Goal: Find specific page/section: Find specific page/section

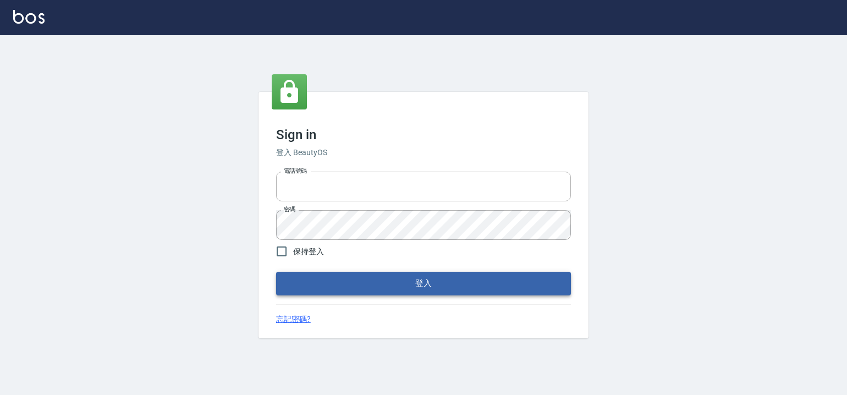
type input "6430581"
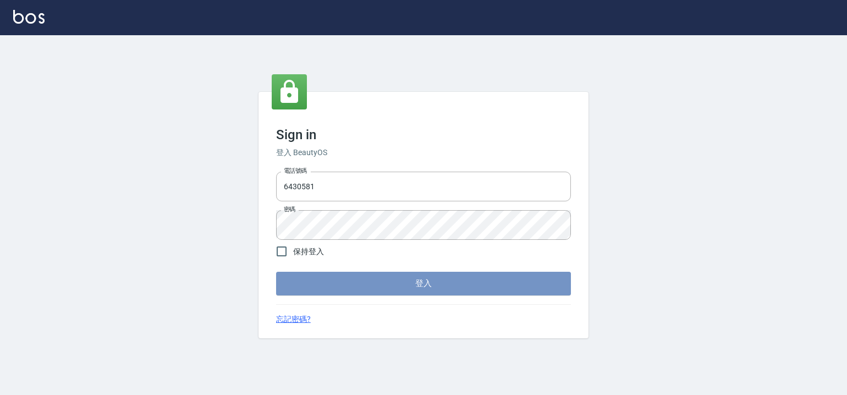
click at [393, 288] on button "登入" at bounding box center [423, 283] width 295 height 23
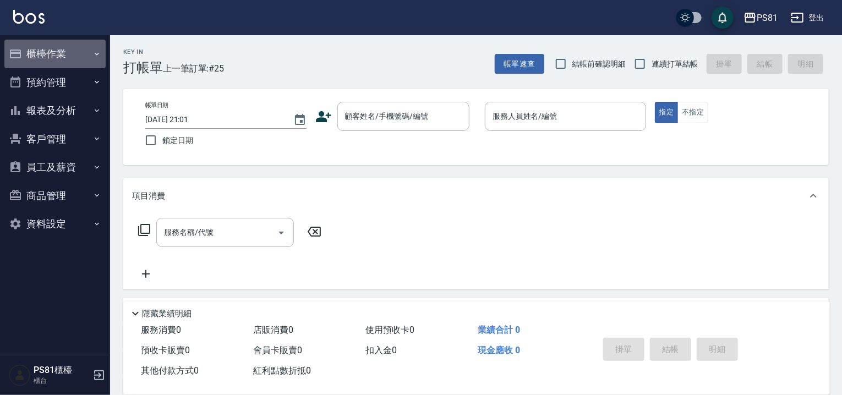
click at [83, 54] on button "櫃檯作業" at bounding box center [54, 54] width 101 height 29
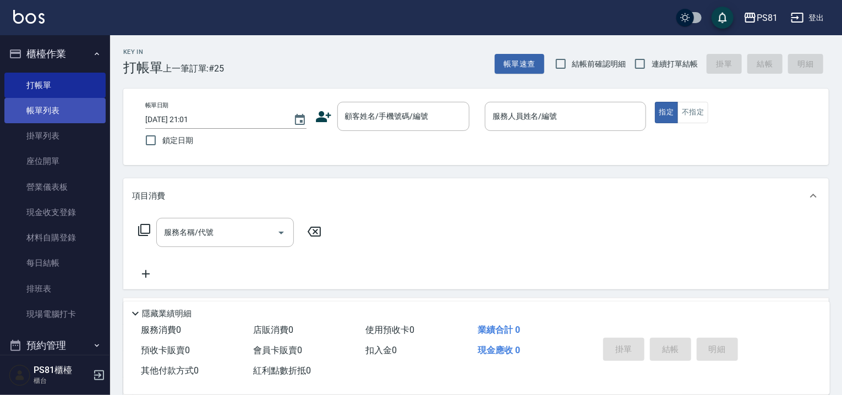
click at [58, 114] on link "帳單列表" at bounding box center [54, 110] width 101 height 25
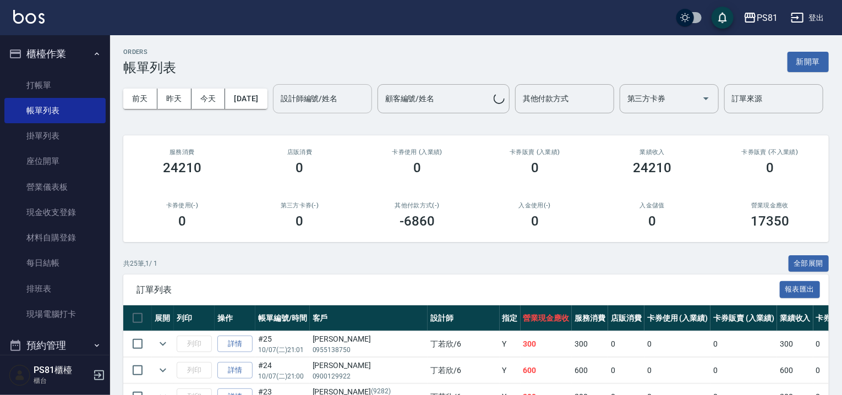
click at [278, 108] on input "設計師編號/姓名" at bounding box center [322, 98] width 89 height 19
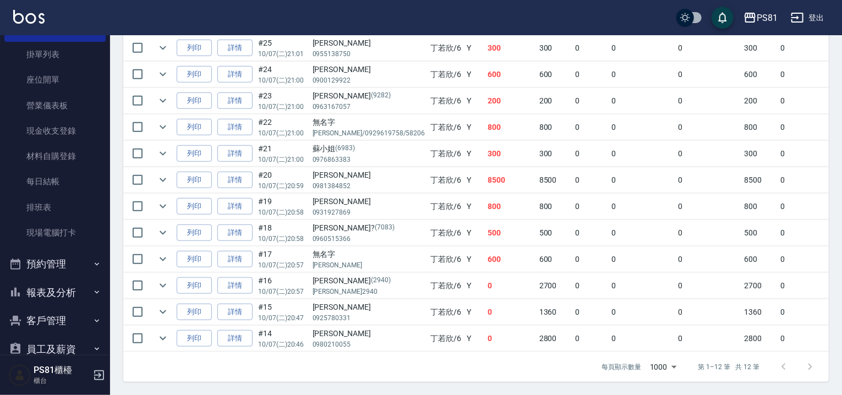
scroll to position [160, 0]
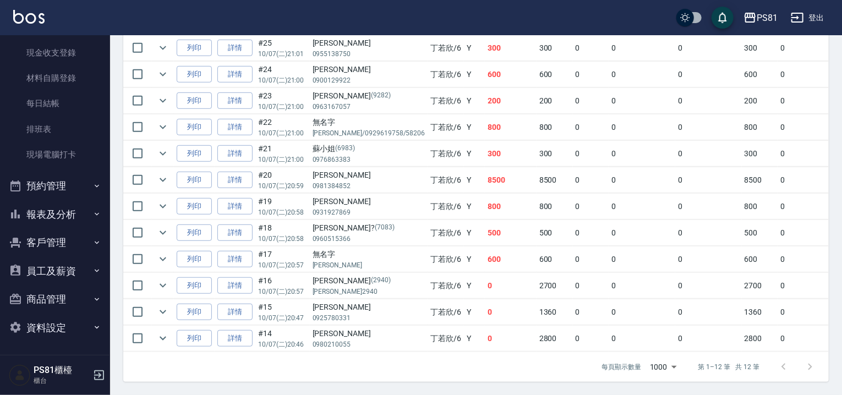
type input "[PERSON_NAME]-6"
click at [75, 226] on ul "櫃檯作業 打帳單 帳單列表 掛單列表 座位開單 營業儀表板 現金收支登錄 材料自購登錄 每日結帳 排班表 現場電腦打卡 預約管理 預約管理 單日預約紀錄 單週…" at bounding box center [54, 111] width 101 height 470
click at [82, 218] on button "報表及分析" at bounding box center [54, 214] width 101 height 29
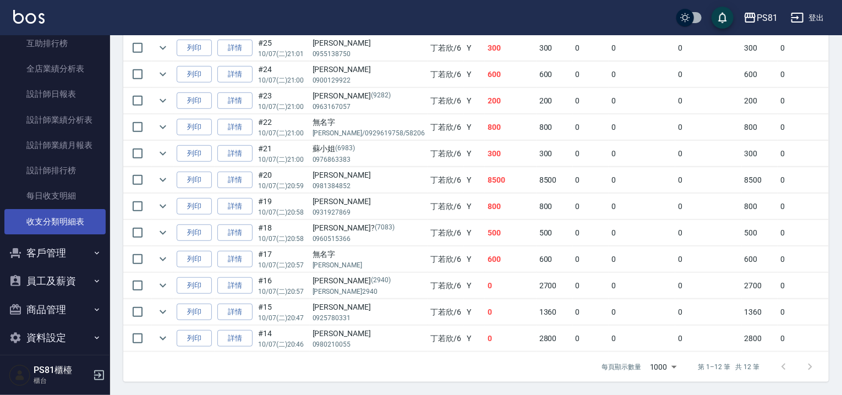
scroll to position [448, 0]
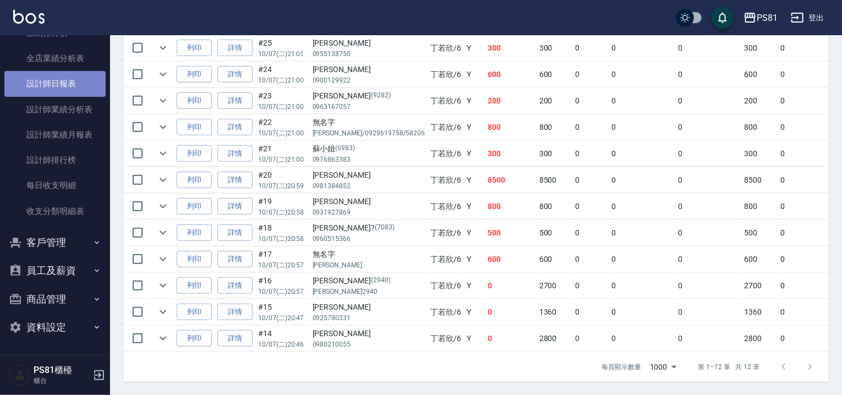
click at [70, 89] on link "設計師日報表" at bounding box center [54, 83] width 101 height 25
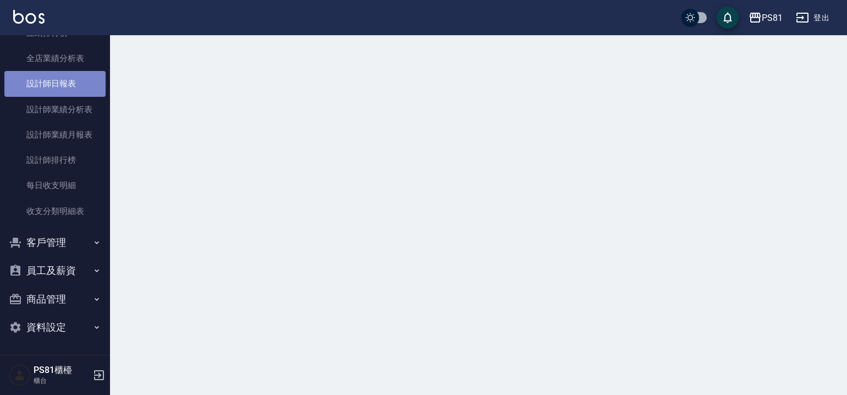
click at [70, 89] on link "設計師日報表" at bounding box center [54, 83] width 101 height 25
